Goal: Book appointment/travel/reservation

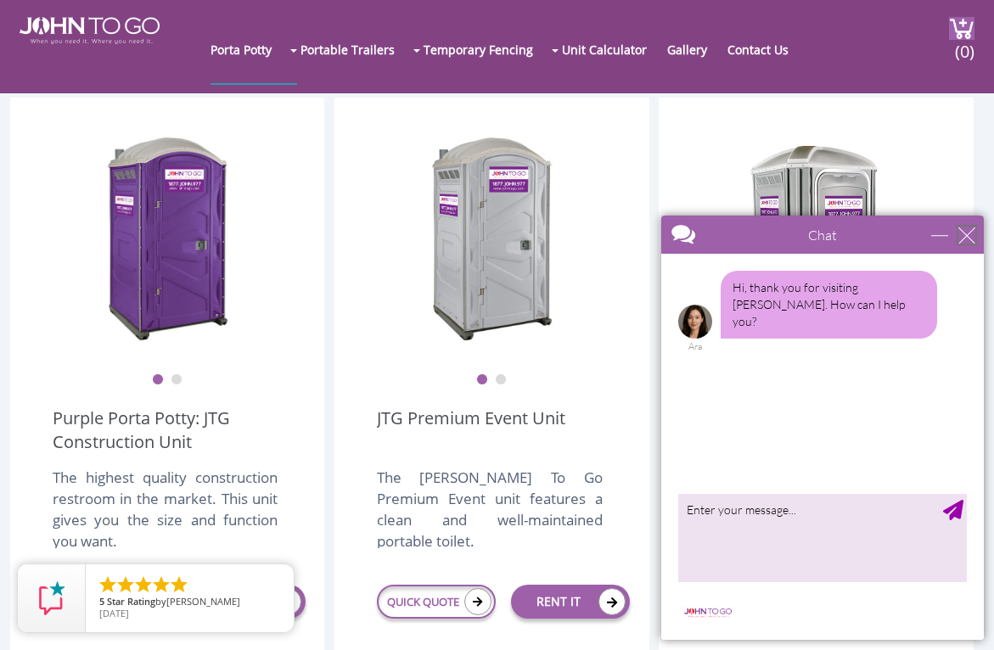
click at [966, 228] on div "close" at bounding box center [967, 235] width 17 height 17
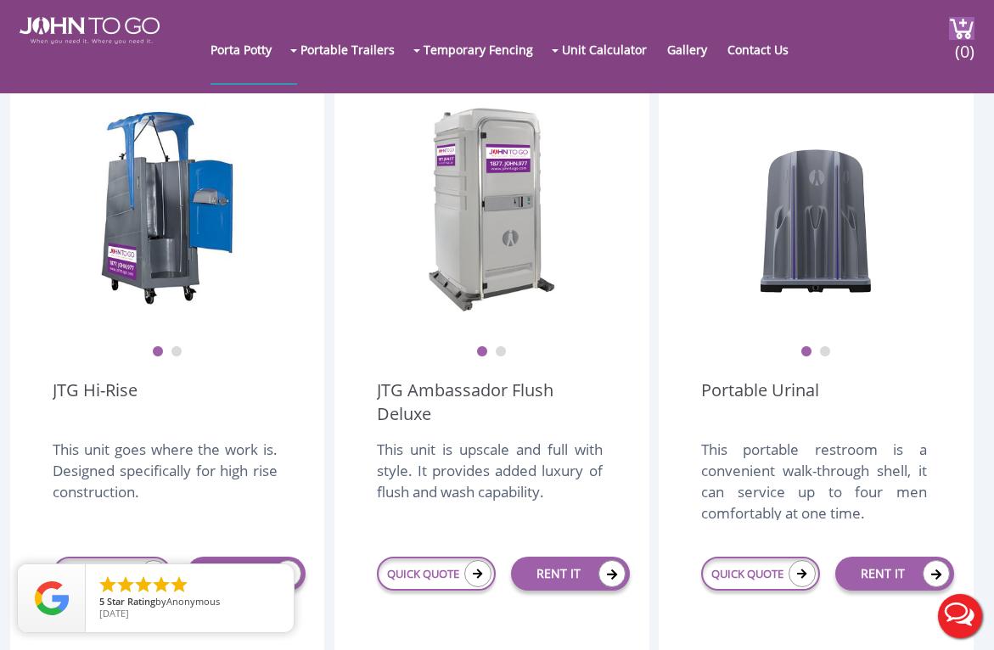
scroll to position [1194, 0]
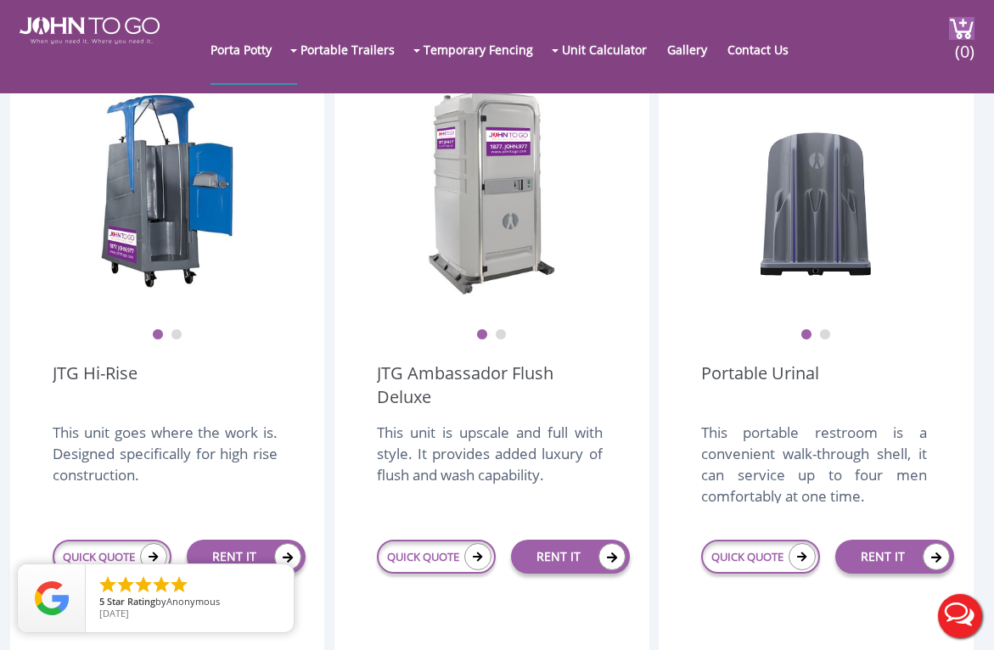
click at [825, 331] on button "2" at bounding box center [825, 335] width 12 height 12
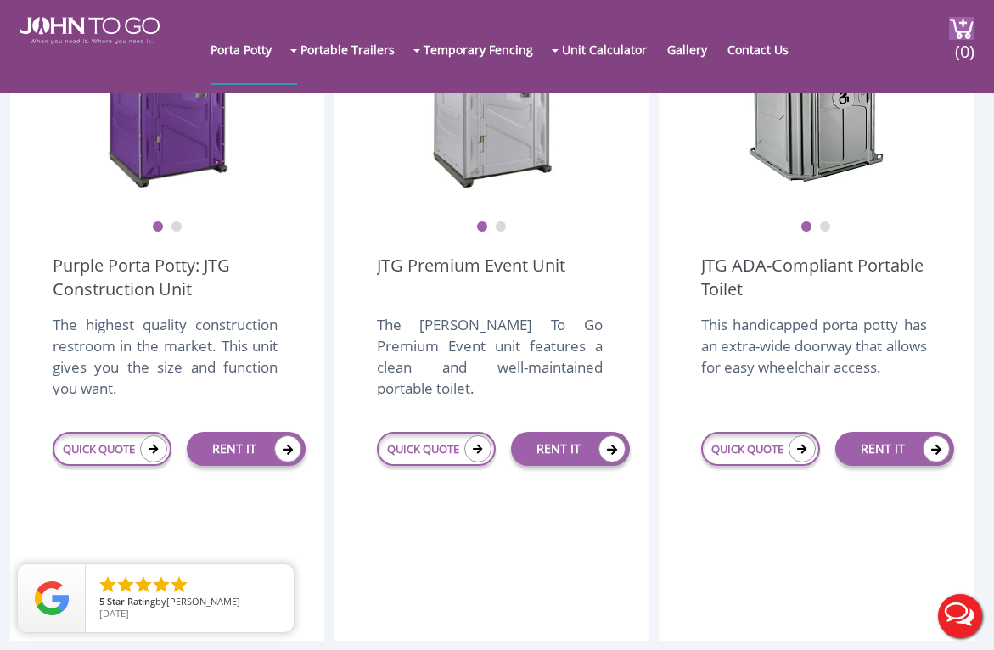
scroll to position [589, 0]
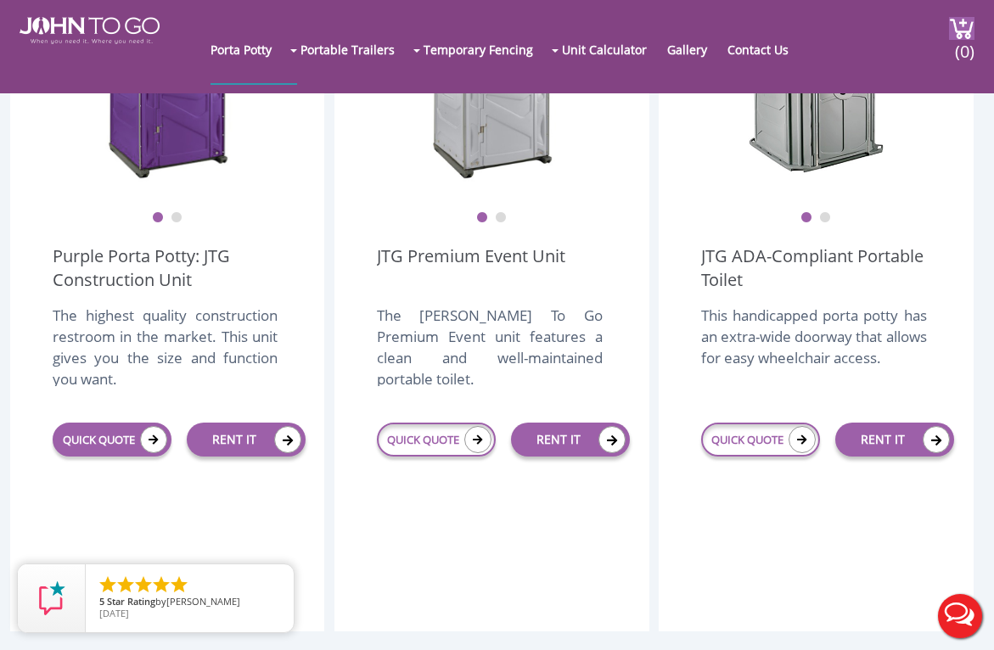
click at [140, 431] on icon at bounding box center [153, 439] width 27 height 27
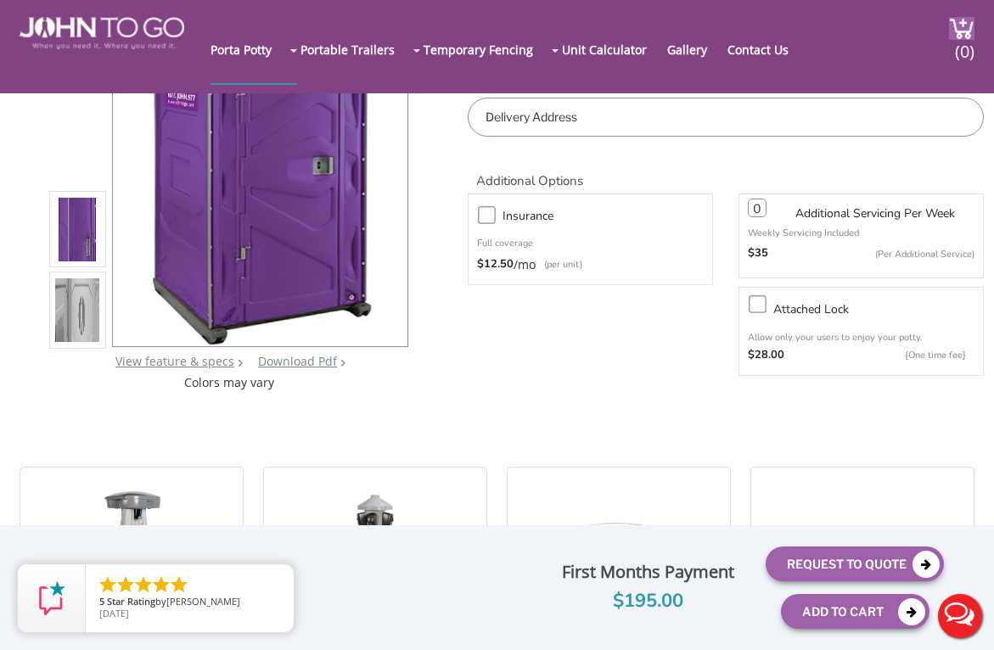
scroll to position [194, 0]
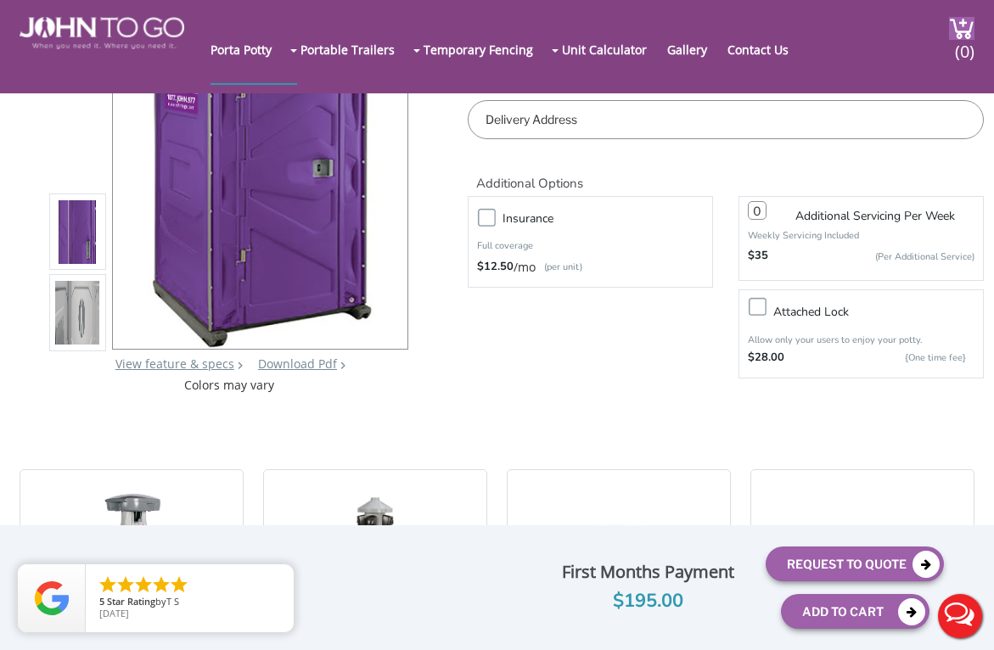
click at [494, 217] on label "Insurance" at bounding box center [607, 218] width 227 height 21
click at [0, 0] on input "Insurance" at bounding box center [0, 0] width 0 height 0
type input "0"
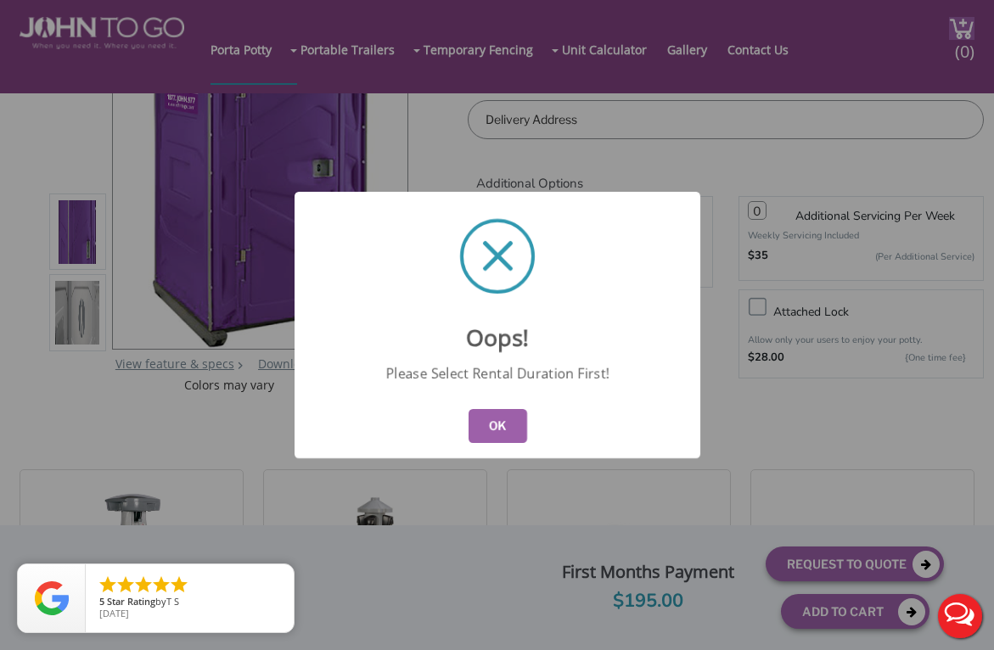
click at [505, 430] on button "OK" at bounding box center [497, 426] width 59 height 34
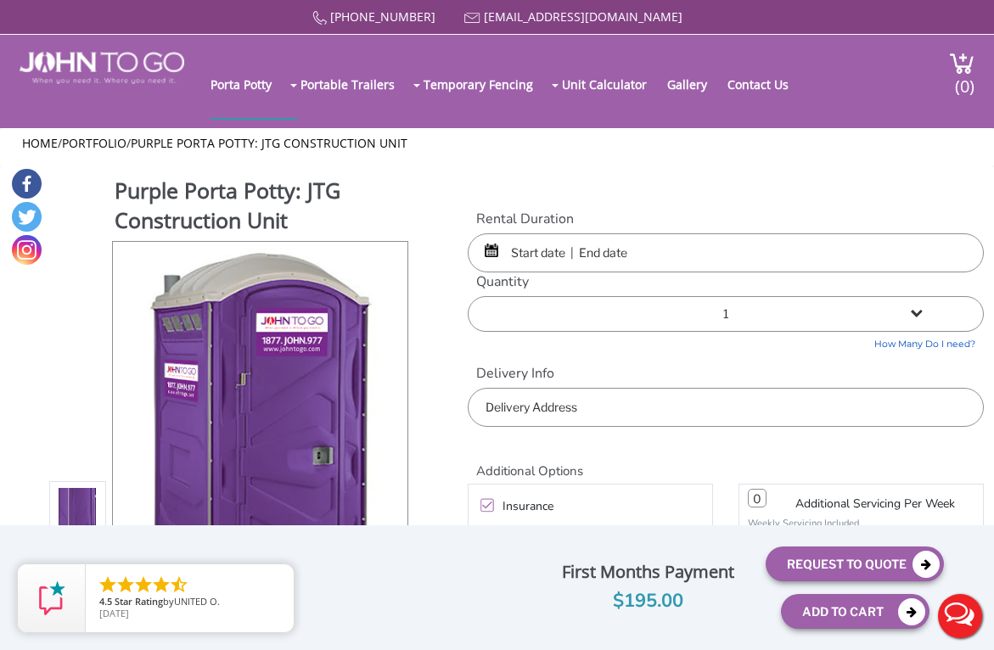
scroll to position [0, 0]
click at [550, 250] on input "text" at bounding box center [726, 253] width 516 height 39
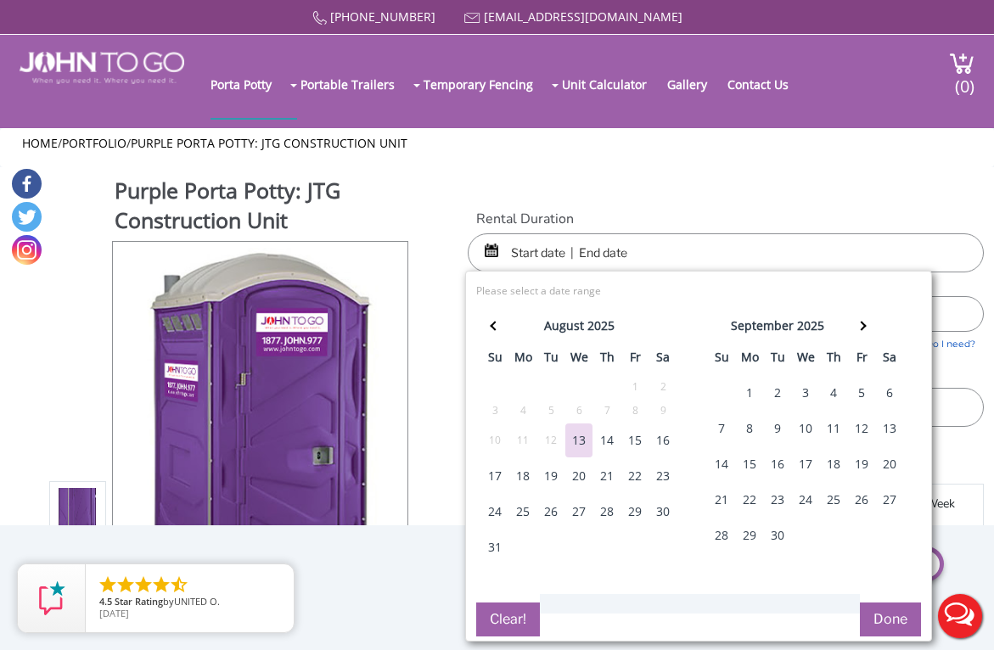
click at [586, 440] on div "13" at bounding box center [579, 441] width 27 height 34
click at [864, 329] on th at bounding box center [862, 329] width 28 height 34
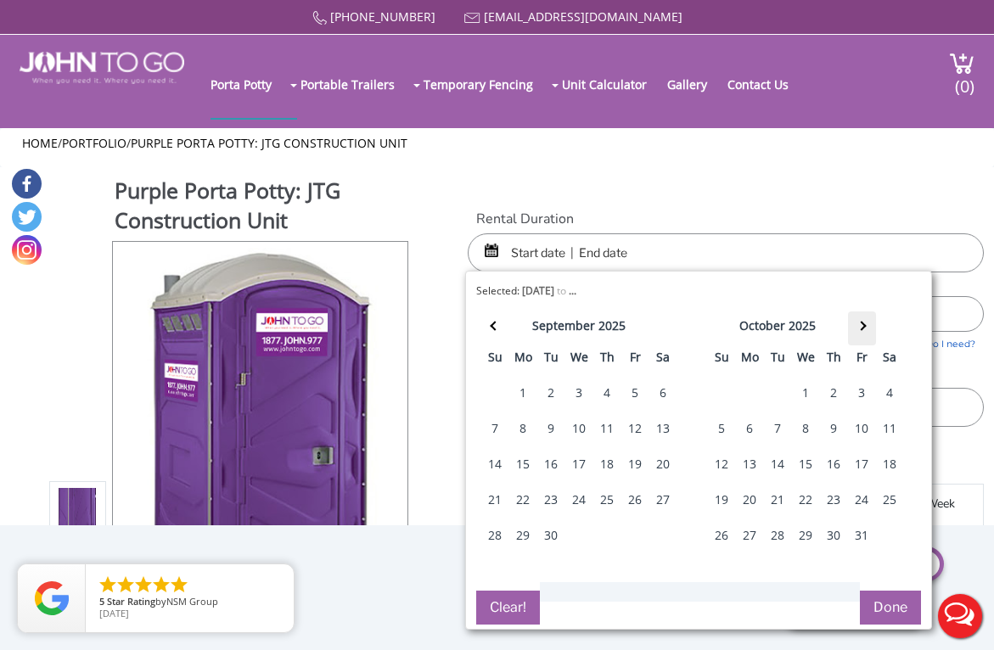
click at [864, 329] on th at bounding box center [862, 329] width 28 height 34
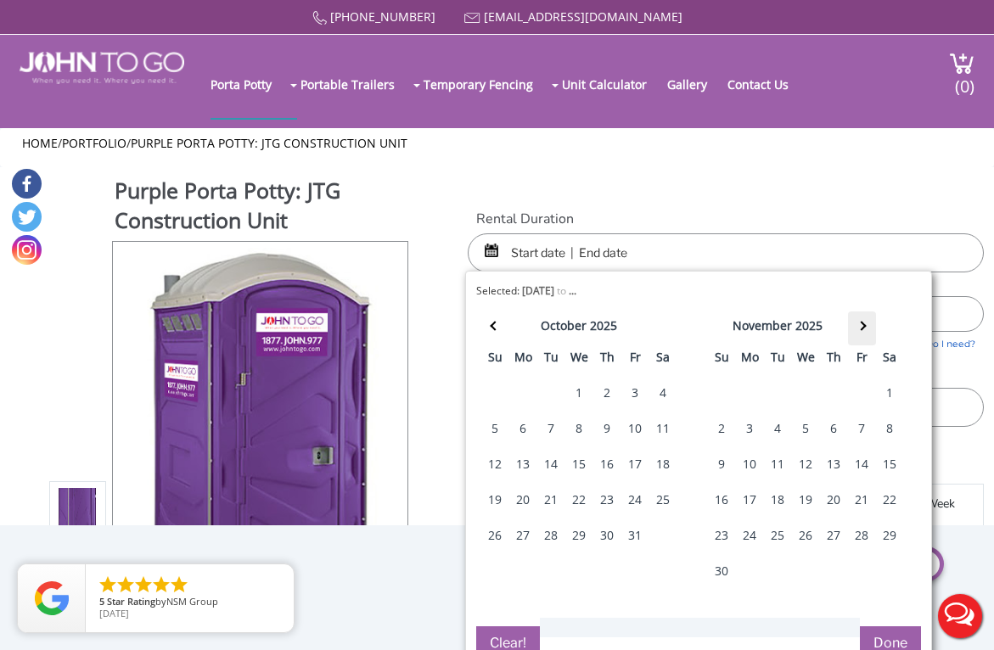
click at [864, 329] on th at bounding box center [862, 329] width 28 height 34
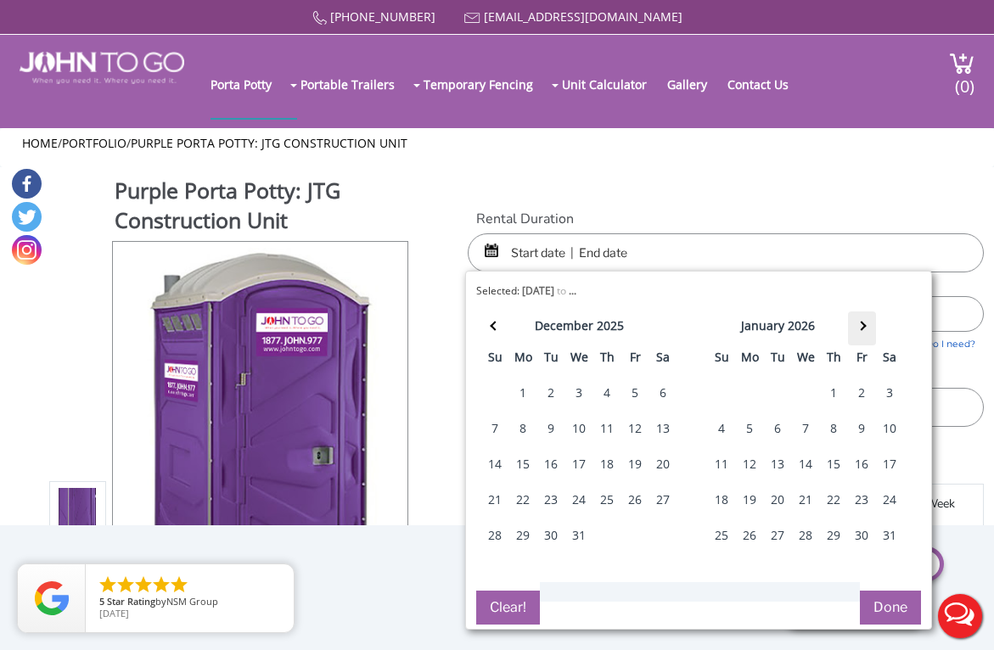
click at [864, 329] on th at bounding box center [862, 329] width 28 height 34
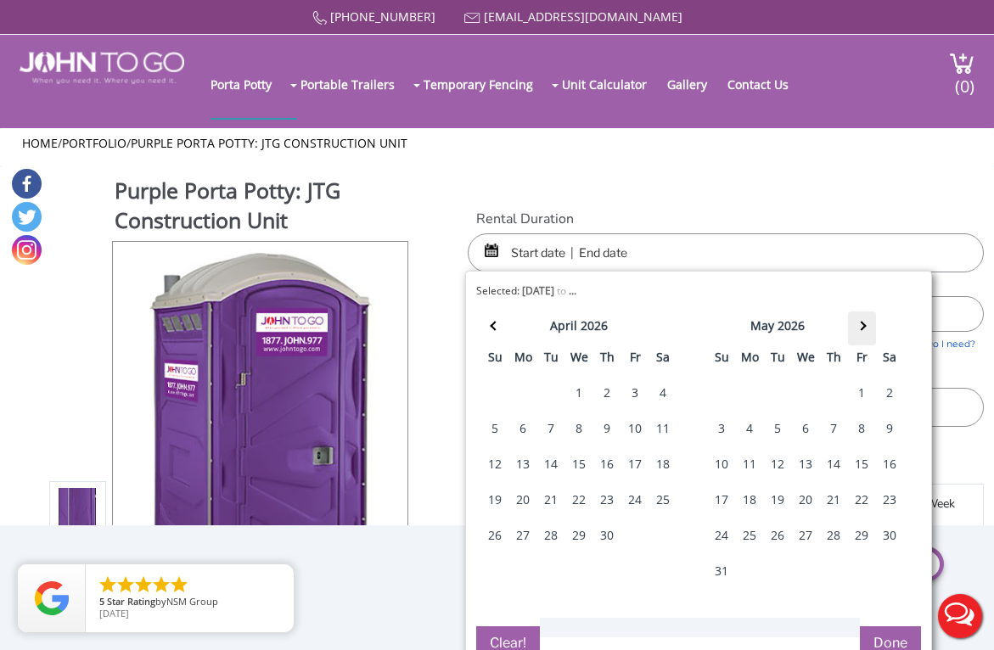
click at [864, 329] on th at bounding box center [862, 329] width 28 height 34
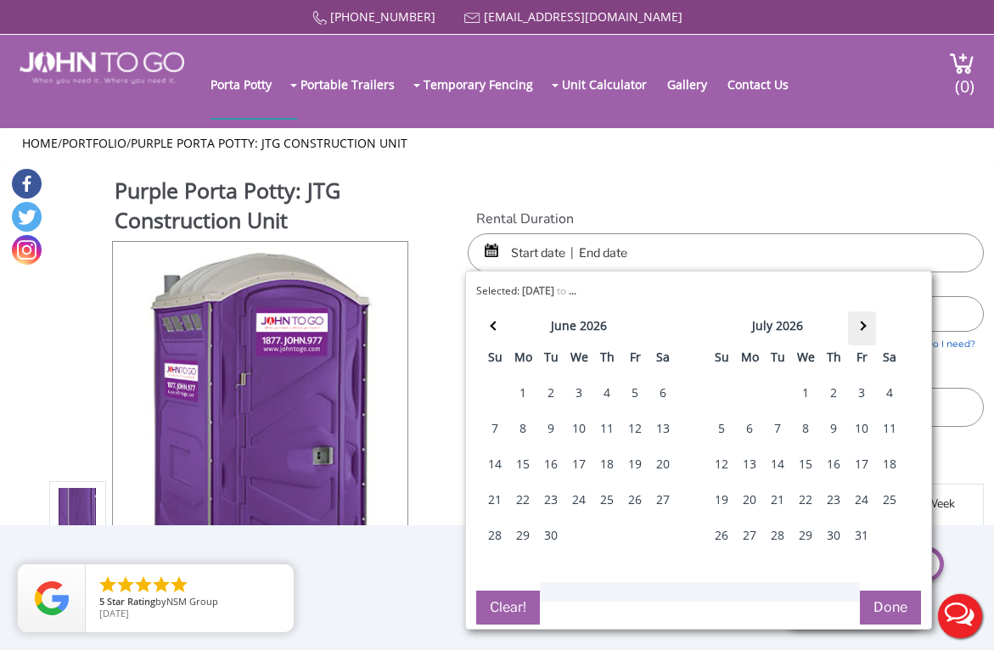
click at [864, 329] on th at bounding box center [862, 329] width 28 height 34
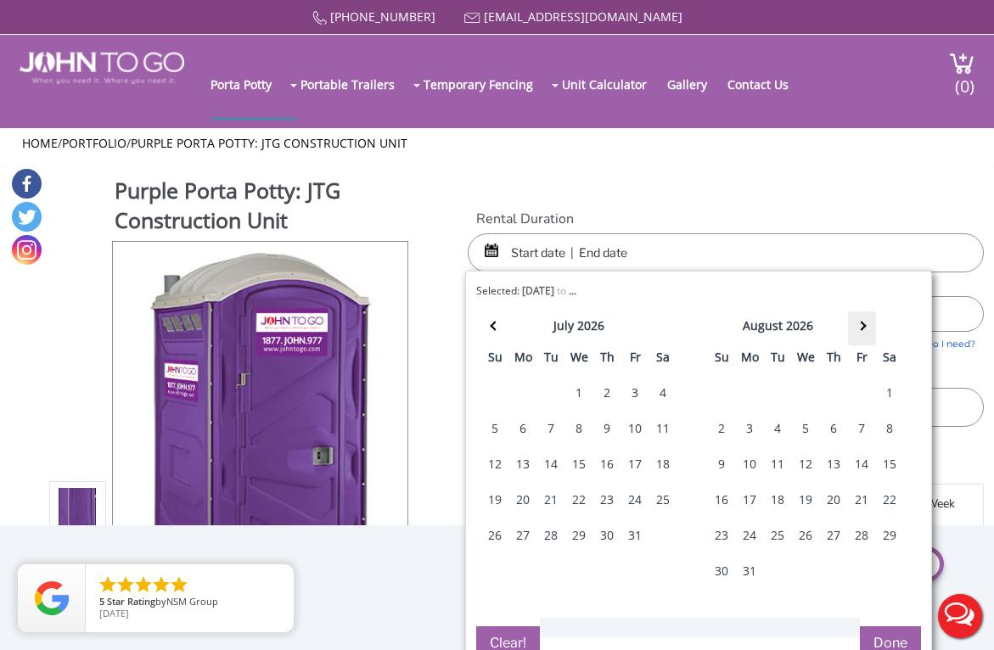
click at [864, 329] on th at bounding box center [862, 329] width 28 height 34
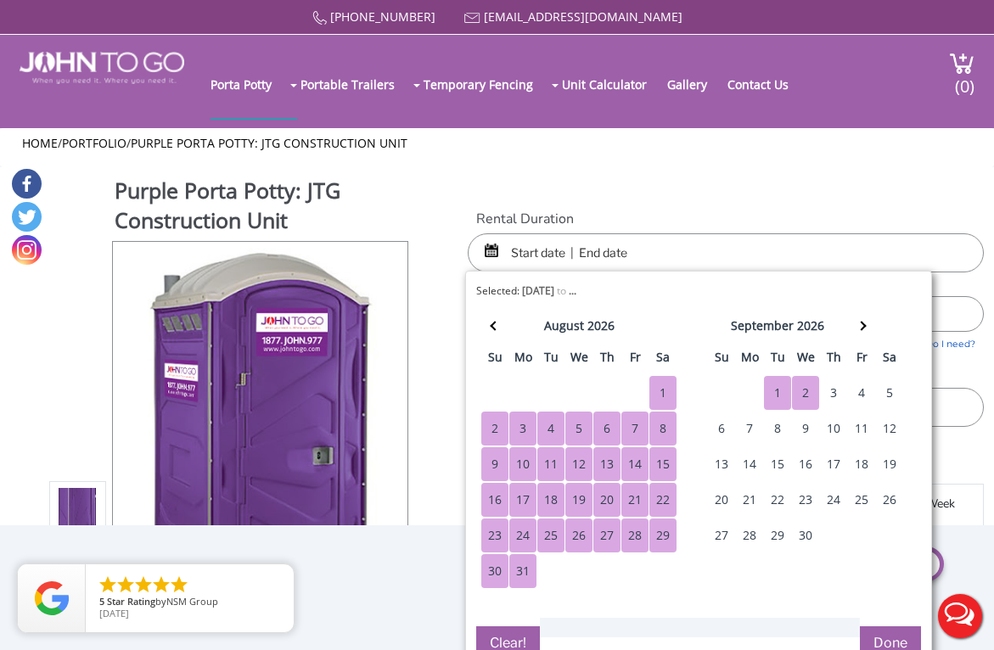
click at [812, 391] on div "2" at bounding box center [805, 393] width 27 height 34
type input "08/13/2025 to 09/02/2026"
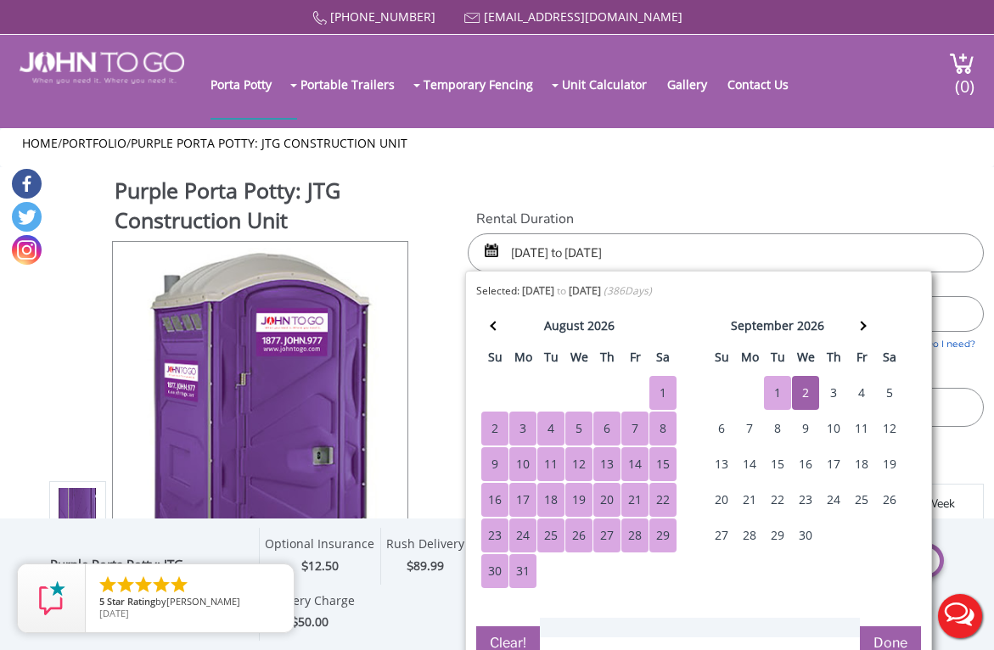
click at [887, 630] on button "Done" at bounding box center [890, 644] width 61 height 34
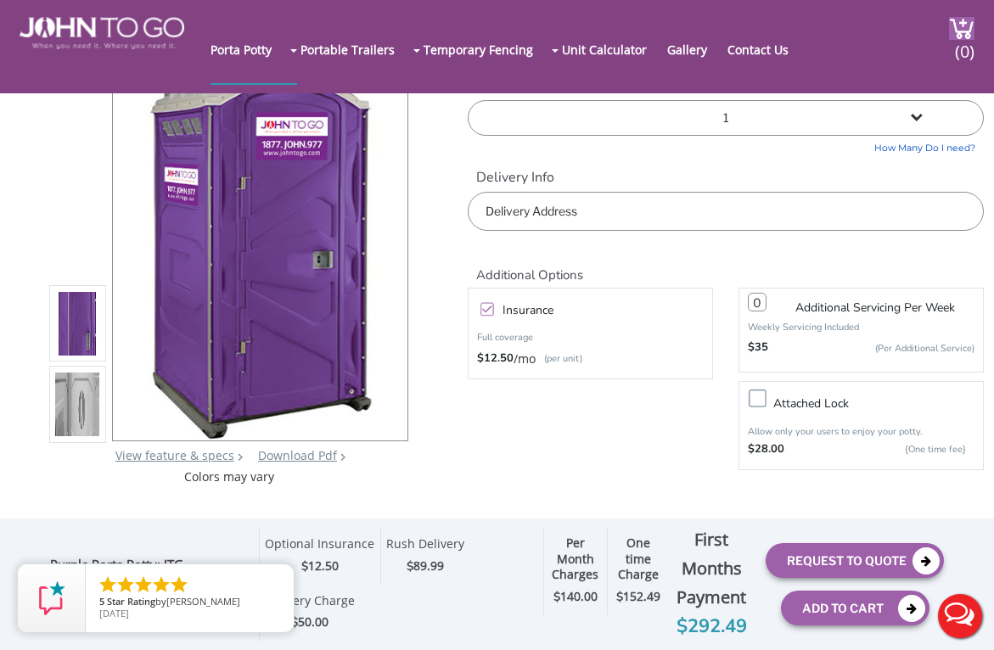
scroll to position [106, 0]
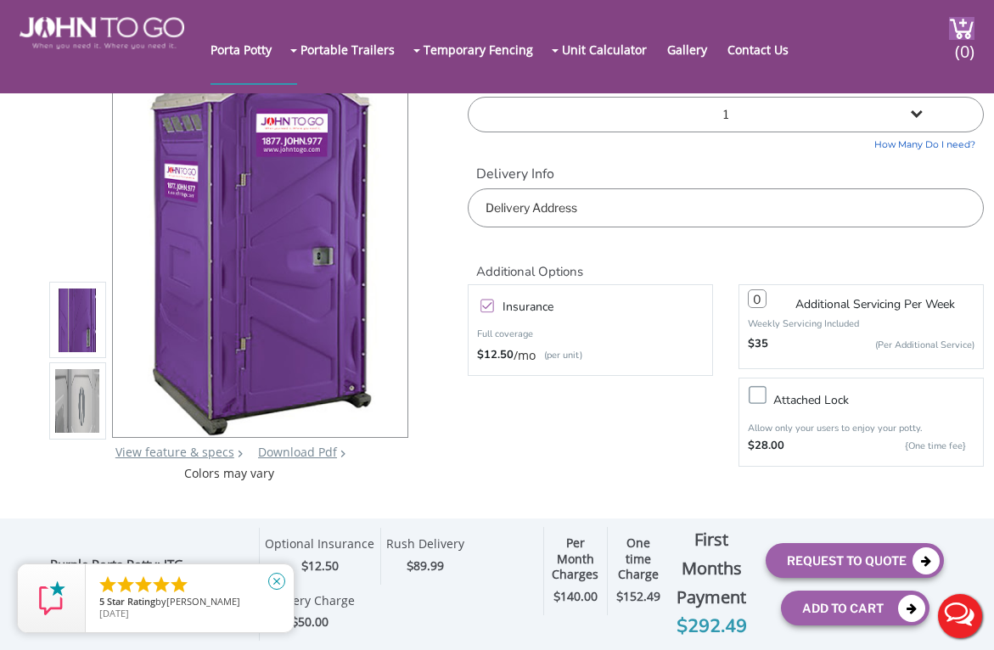
click at [279, 582] on icon "close" at bounding box center [276, 581] width 17 height 17
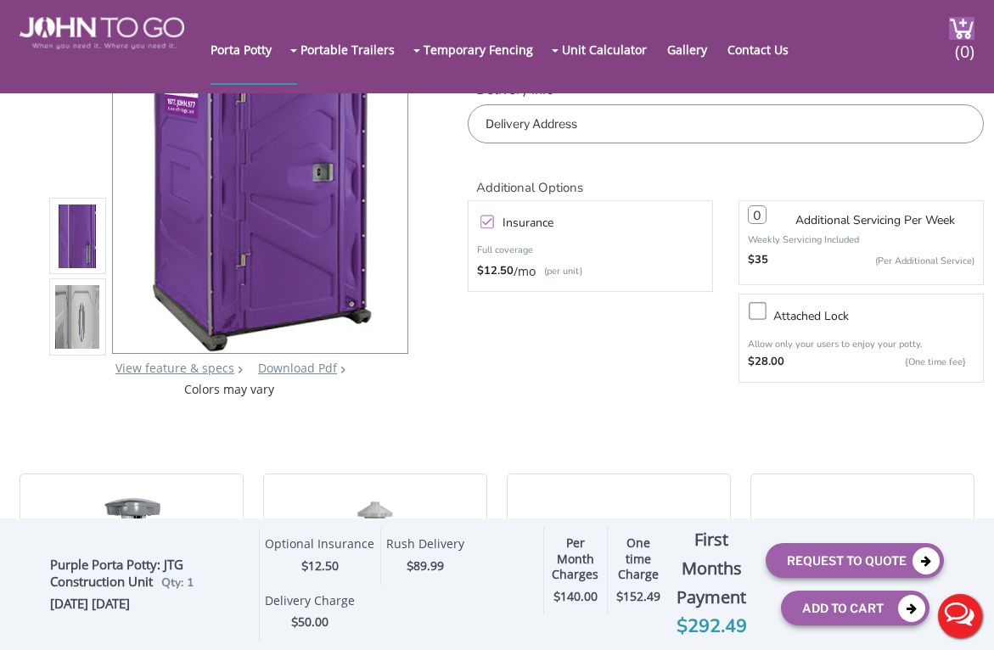
scroll to position [192, 0]
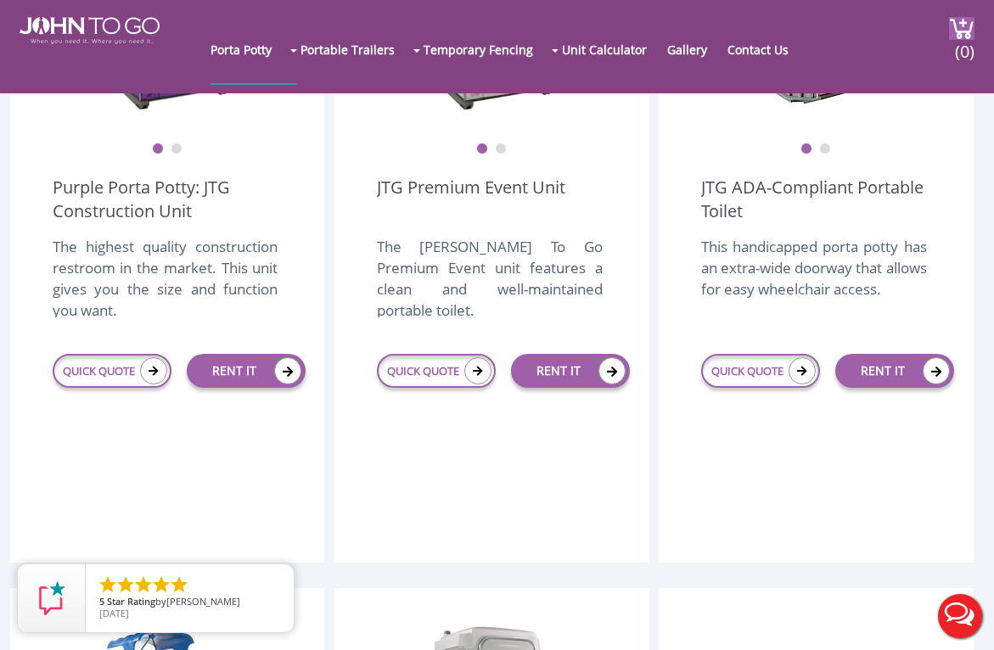
scroll to position [693, 0]
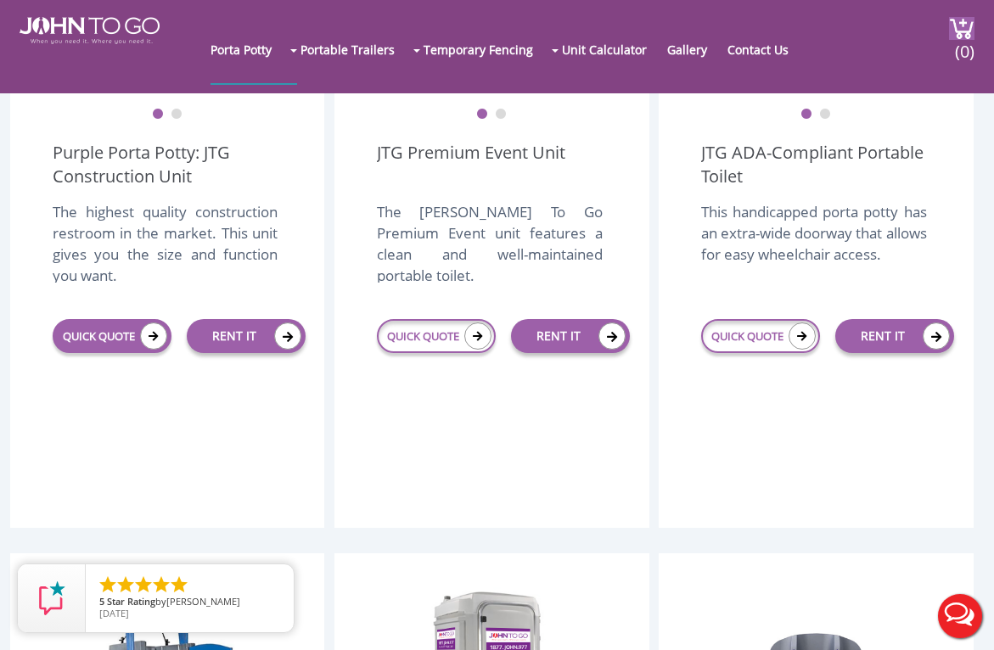
click at [140, 334] on icon at bounding box center [153, 336] width 27 height 27
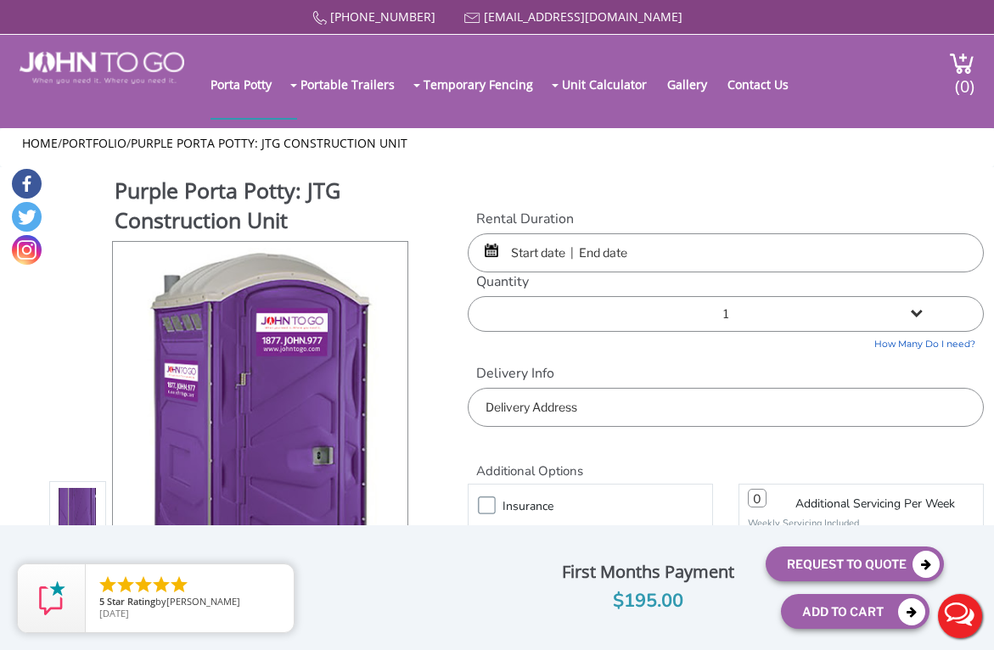
click at [571, 240] on input "text" at bounding box center [726, 253] width 516 height 39
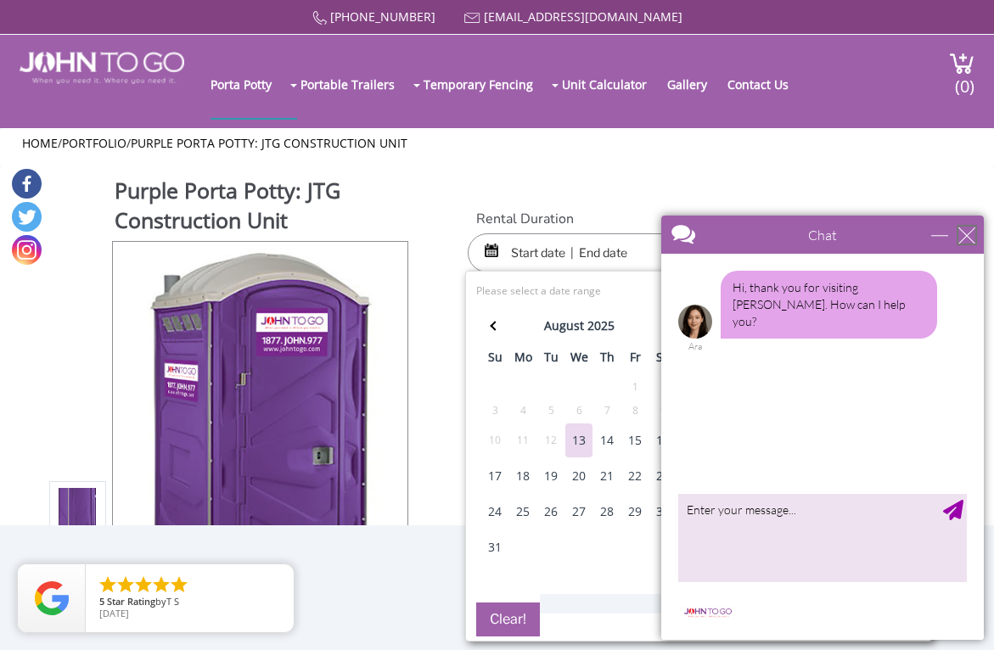
click at [969, 233] on div "close" at bounding box center [967, 235] width 17 height 17
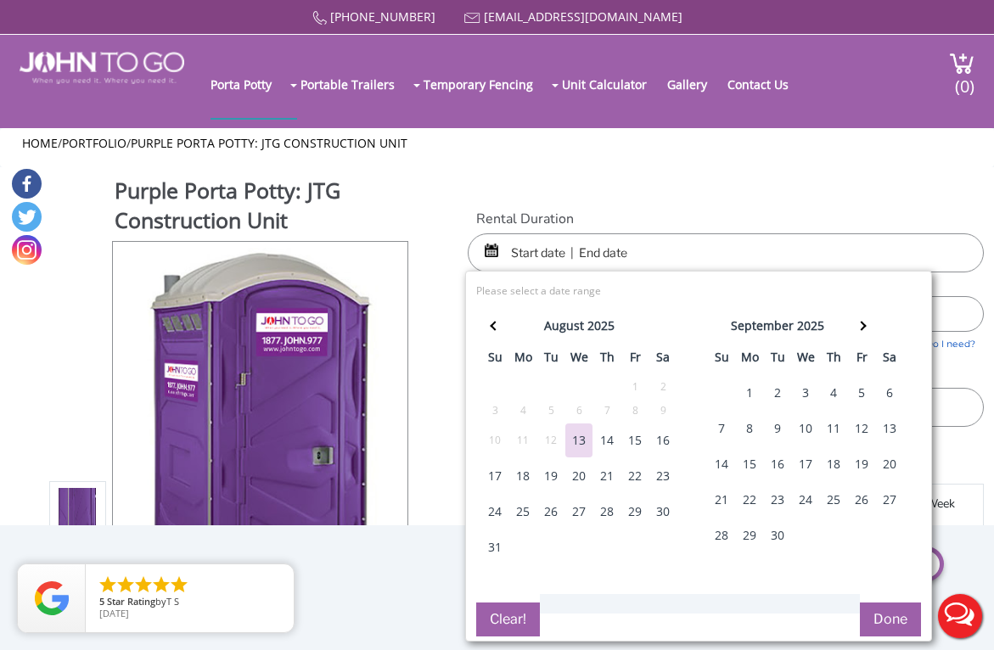
click at [583, 440] on div "13" at bounding box center [579, 441] width 27 height 34
click at [865, 324] on th at bounding box center [862, 329] width 28 height 34
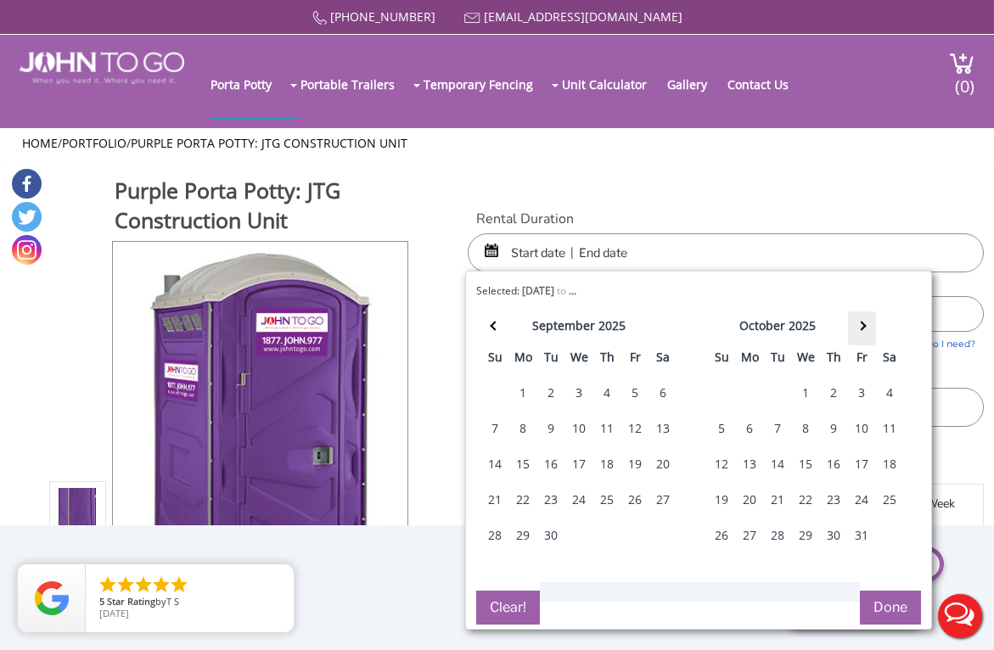
click at [865, 324] on th at bounding box center [862, 329] width 28 height 34
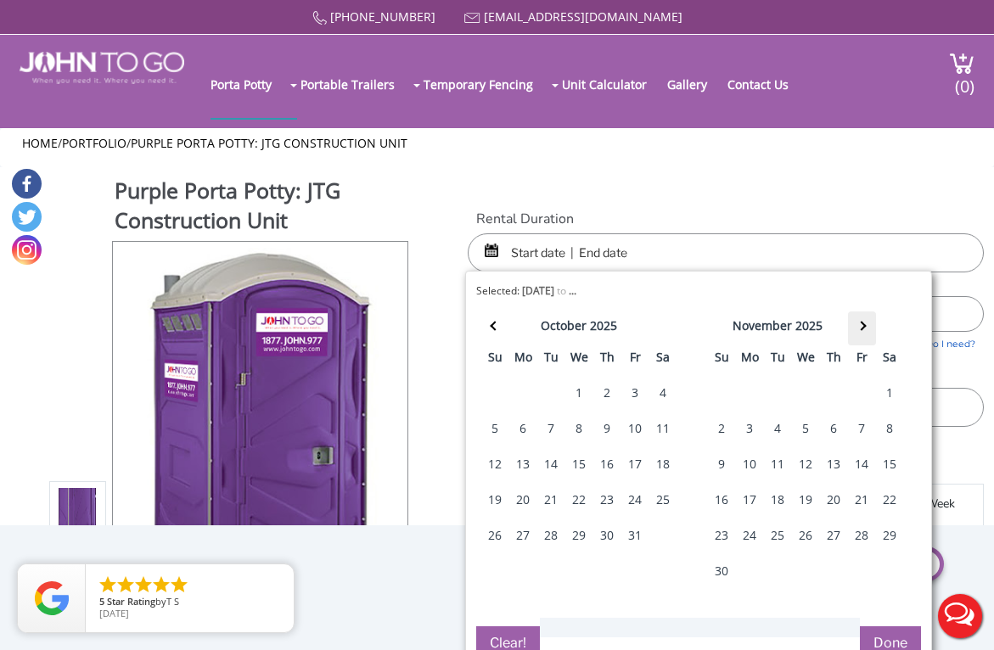
click at [865, 324] on th at bounding box center [862, 329] width 28 height 34
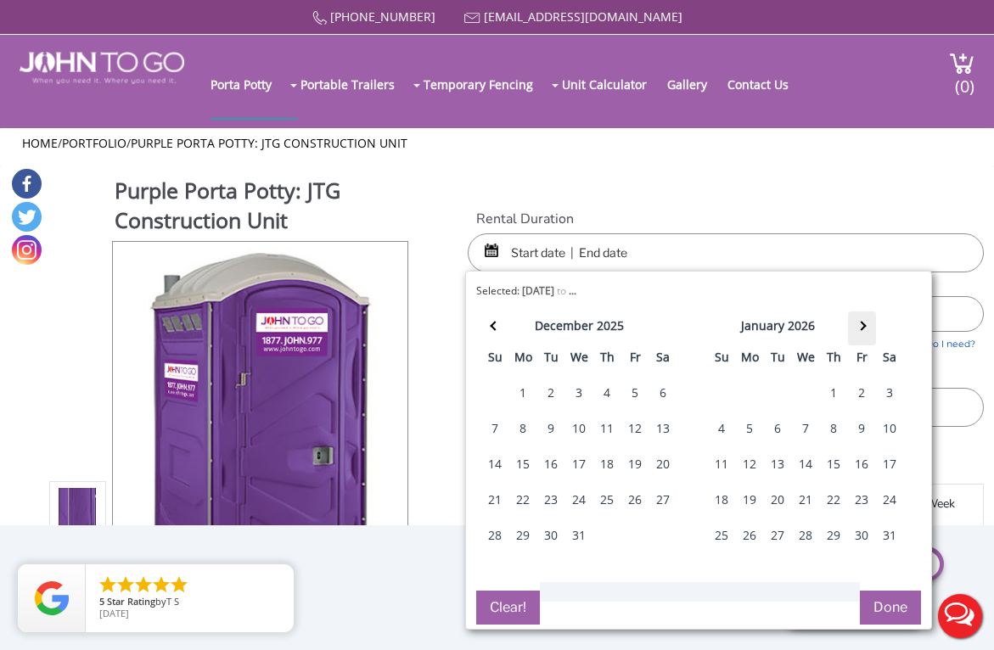
click at [865, 324] on th at bounding box center [862, 329] width 28 height 34
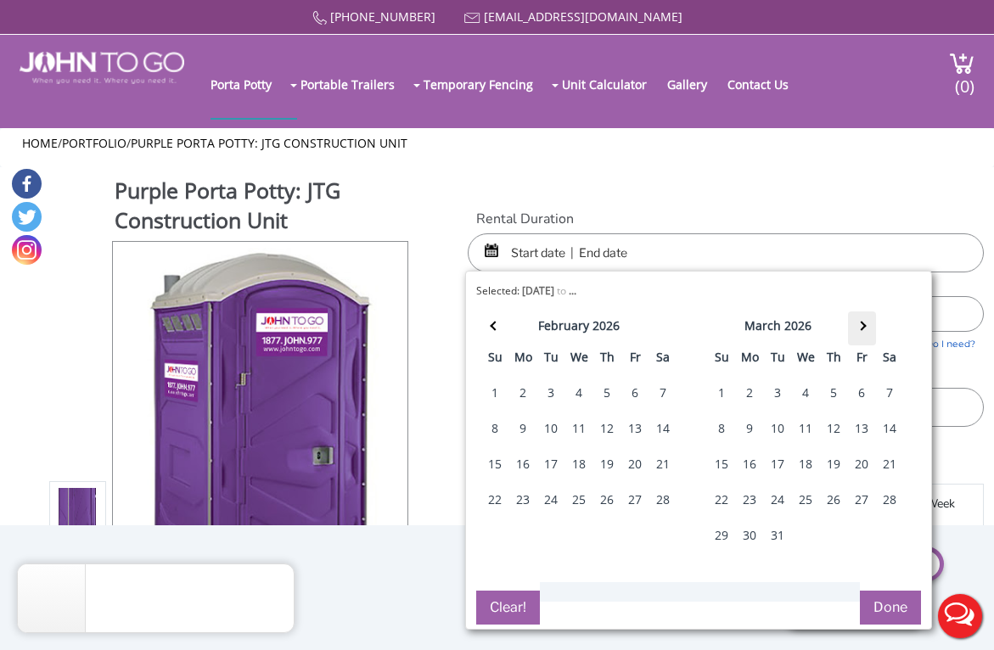
click at [865, 324] on th at bounding box center [862, 329] width 28 height 34
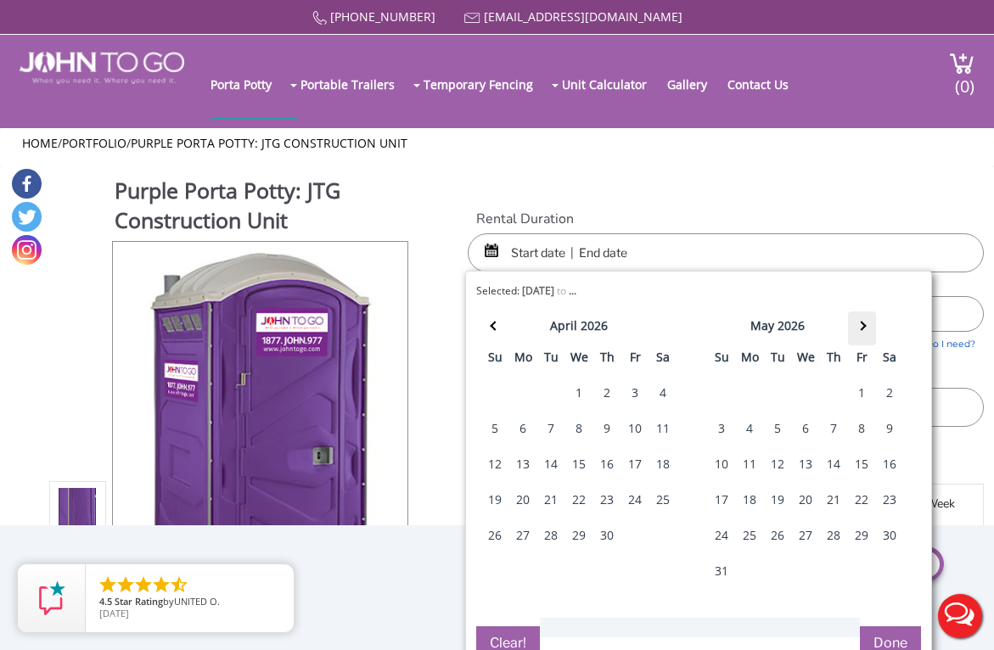
click at [865, 324] on th at bounding box center [862, 329] width 28 height 34
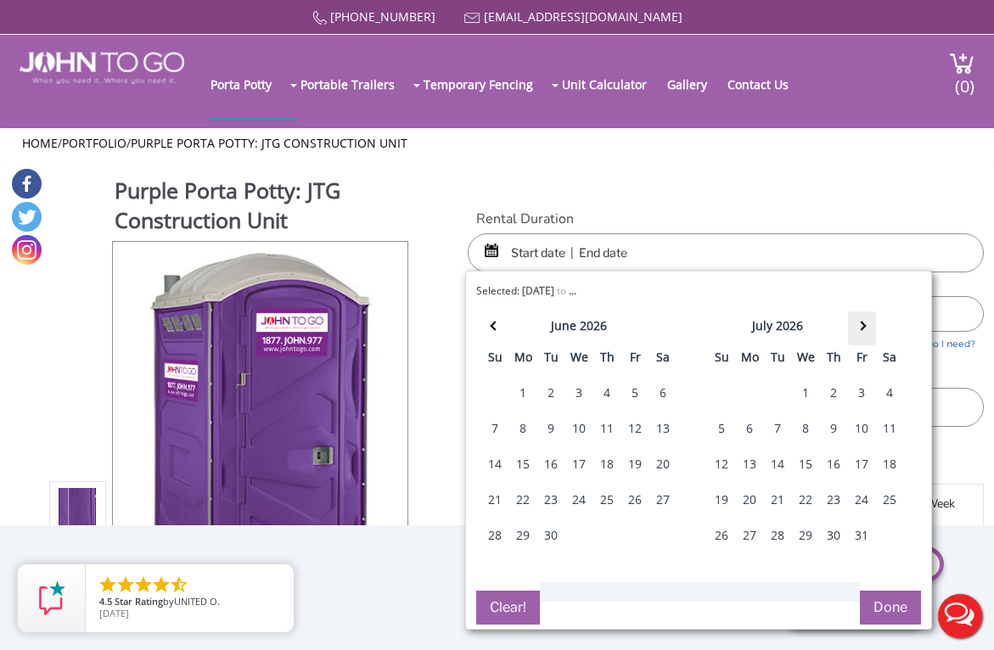
click at [865, 324] on th at bounding box center [862, 329] width 28 height 34
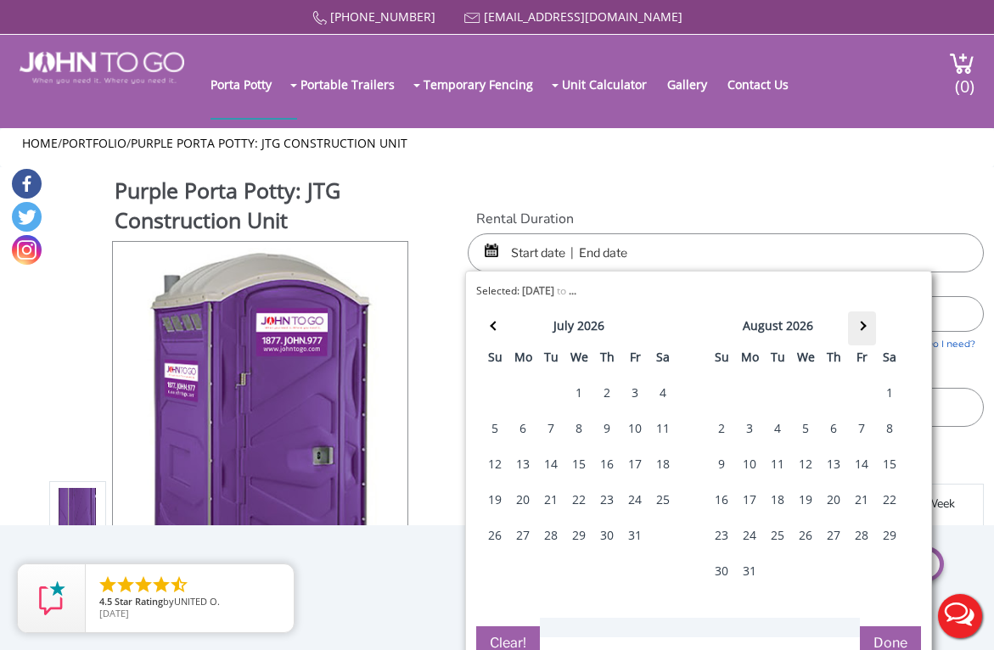
click at [865, 324] on th at bounding box center [862, 329] width 28 height 34
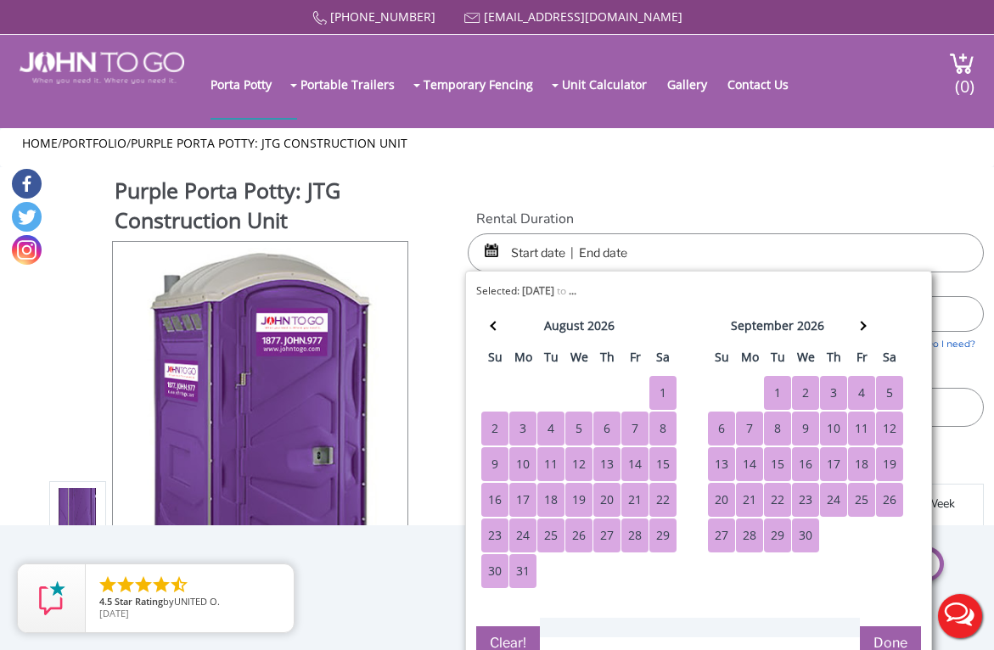
click at [796, 530] on div "30" at bounding box center [805, 536] width 27 height 34
type input "[DATE] to [DATE]"
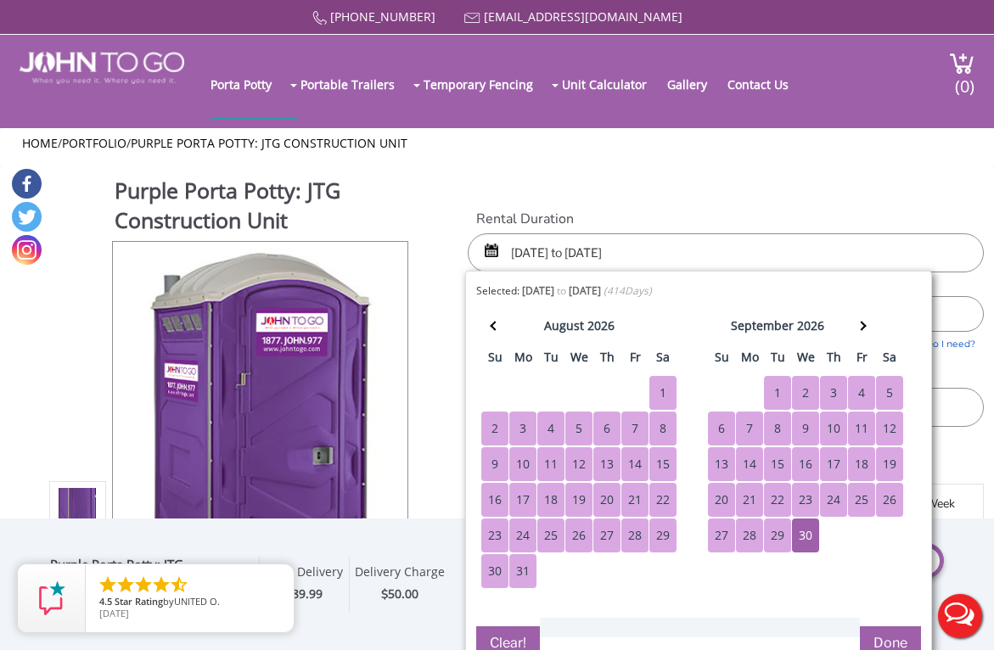
click at [748, 149] on ul "Home / Portfolio / Purple Porta Potty: JTG Construction Unit" at bounding box center [496, 143] width 949 height 17
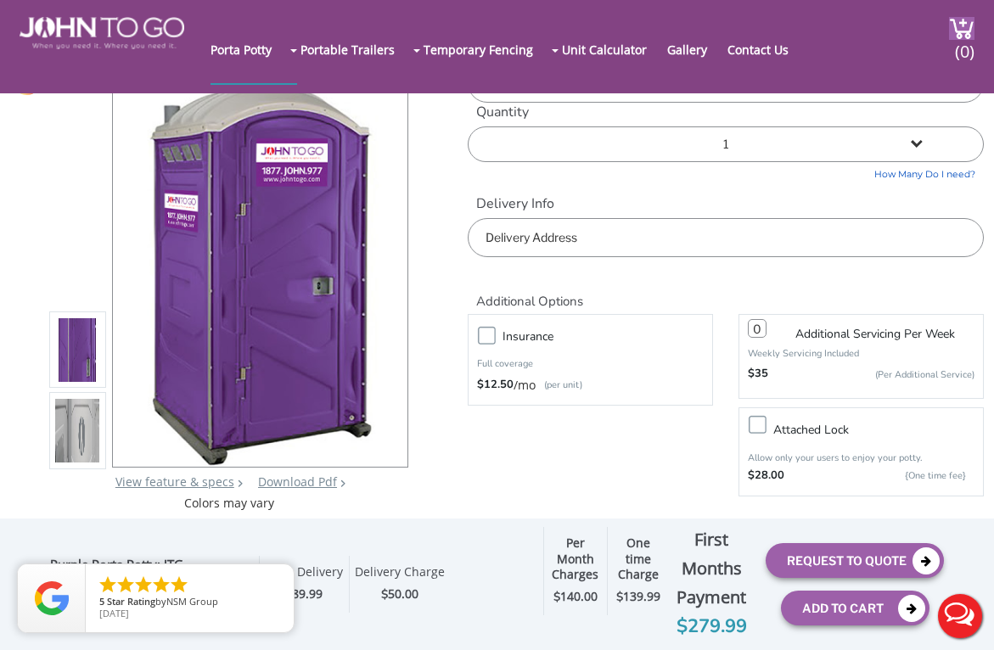
scroll to position [77, 0]
click at [584, 603] on span "140.00" at bounding box center [578, 596] width 37 height 16
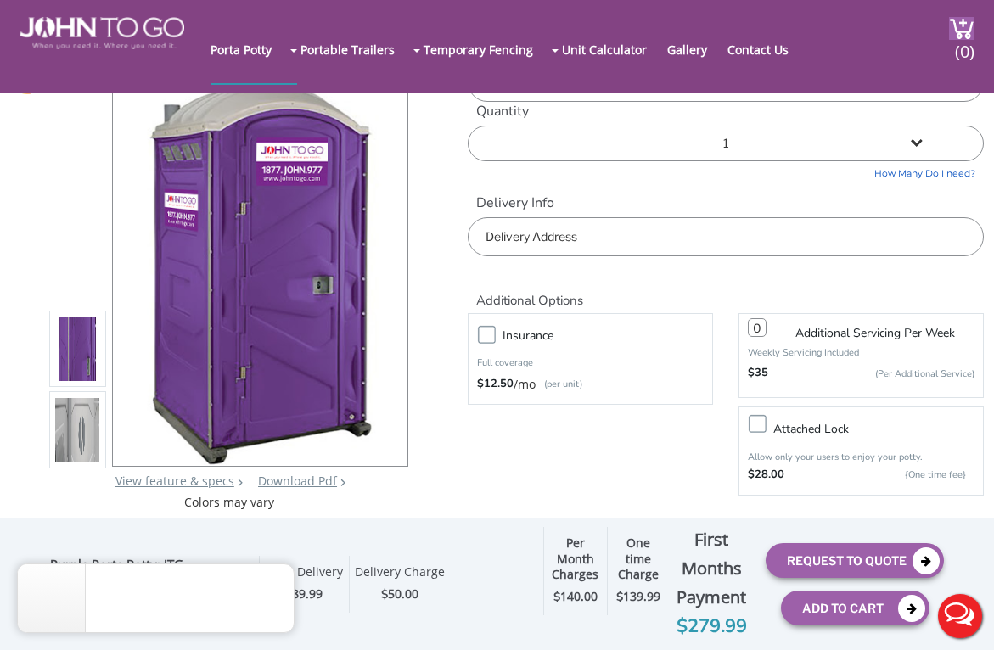
click at [276, 580] on icon "close" at bounding box center [276, 581] width 17 height 17
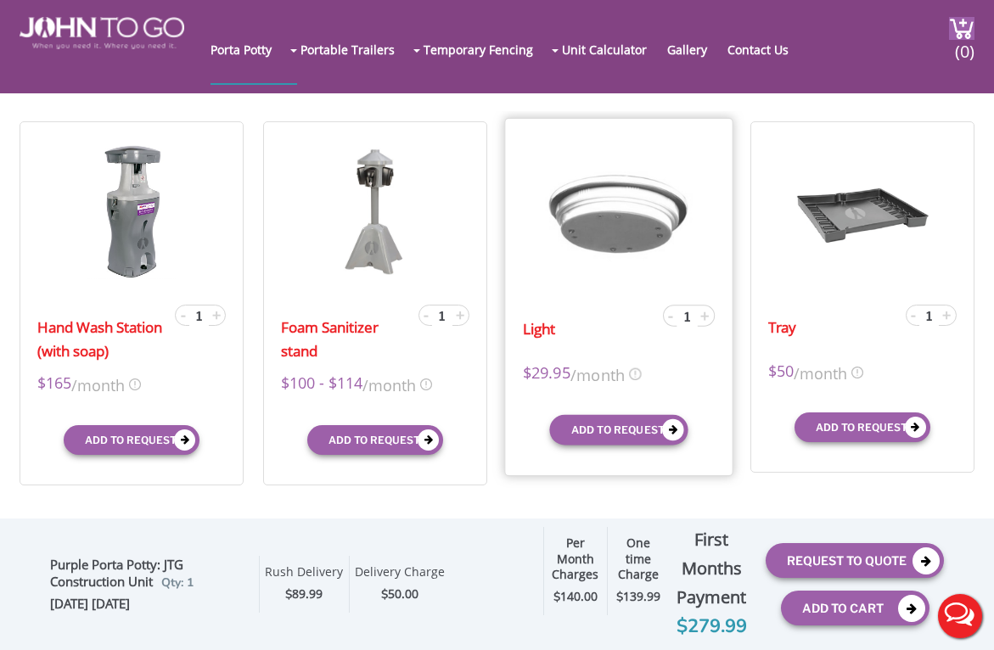
scroll to position [545, 0]
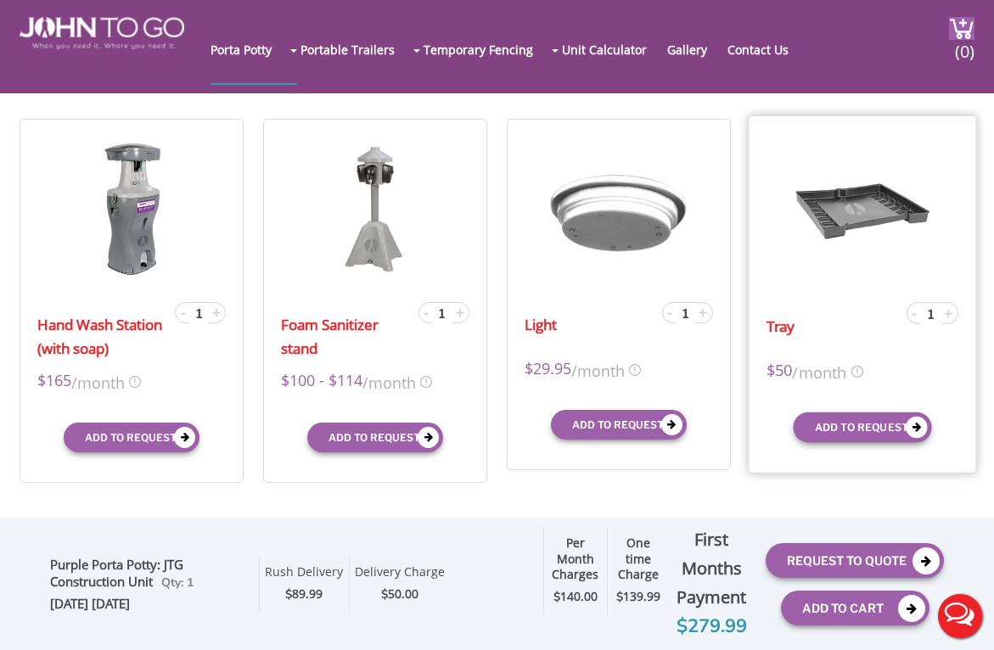
click at [864, 366] on img at bounding box center [858, 371] width 12 height 12
click at [763, 407] on div "Tray - 1 + $50 /month X $50 /month $50 mid-term/month $50 long-term/month Add t…" at bounding box center [862, 294] width 228 height 359
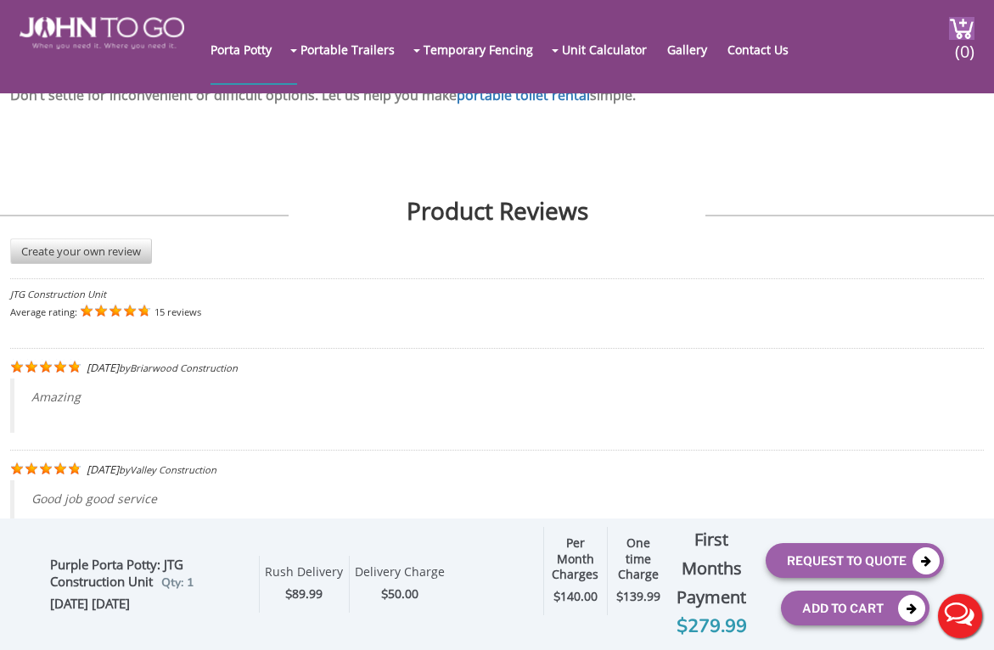
scroll to position [2960, 0]
